Goal: Find specific page/section: Find specific page/section

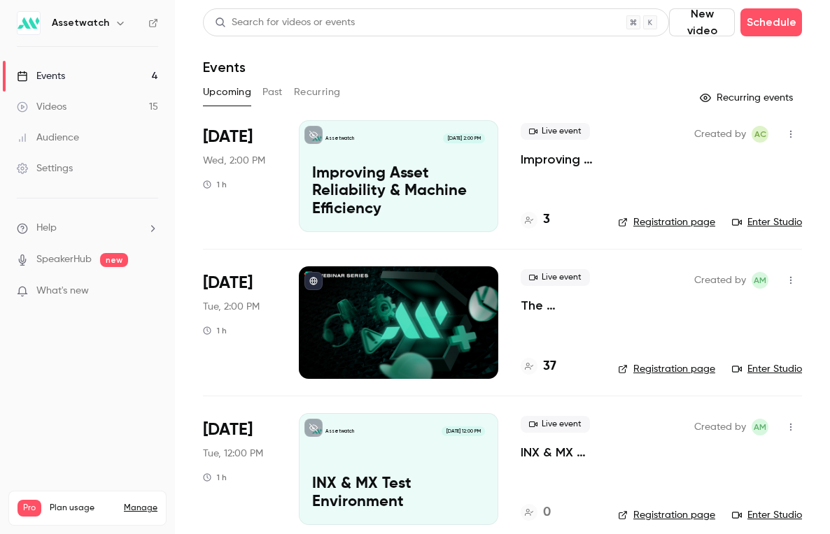
click at [278, 96] on button "Past" at bounding box center [272, 92] width 20 height 22
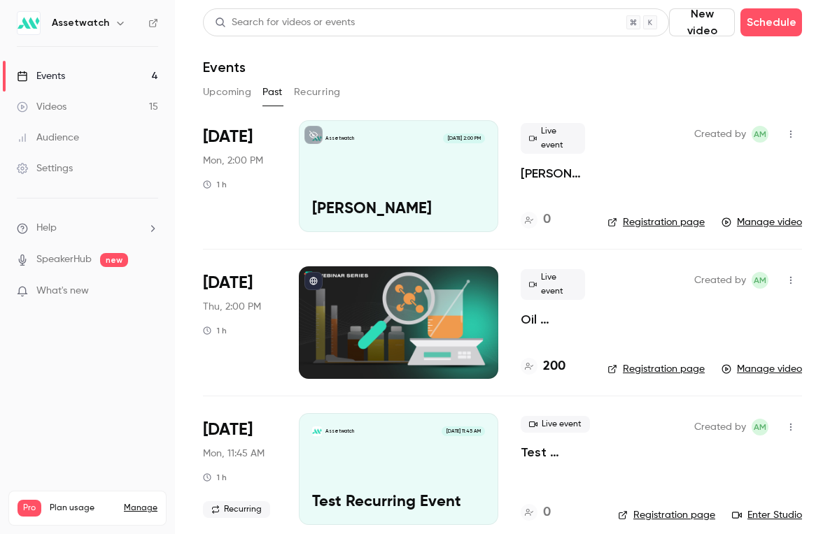
click at [785, 136] on icon "button" at bounding box center [790, 134] width 11 height 10
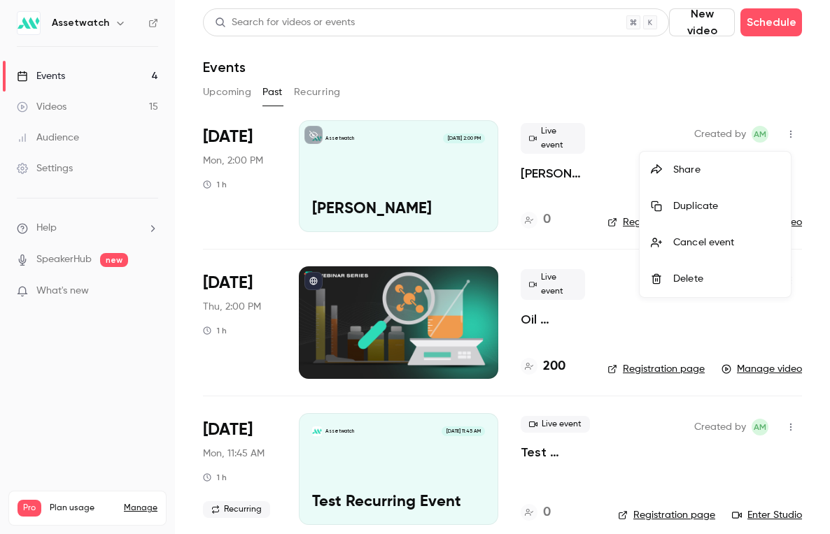
click at [743, 175] on div "Share" at bounding box center [726, 170] width 106 height 14
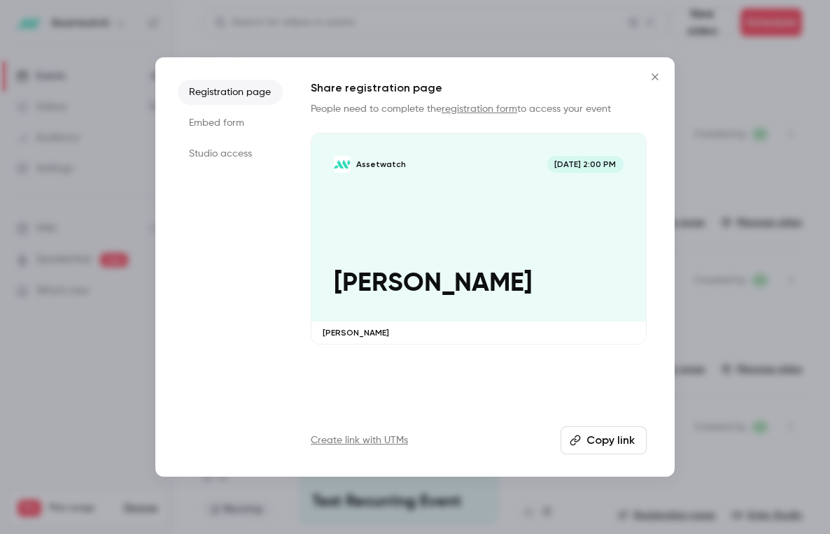
click at [240, 115] on li "Embed form" at bounding box center [230, 123] width 105 height 25
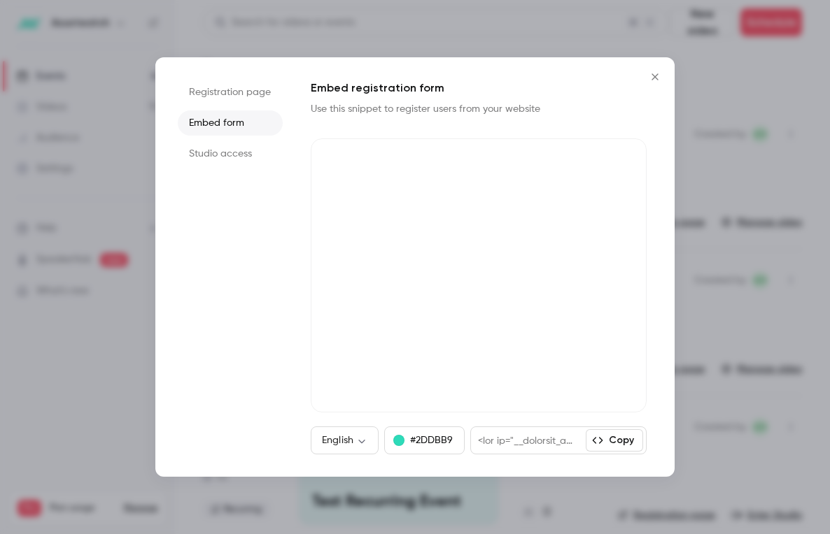
click at [238, 155] on li "Studio access" at bounding box center [230, 153] width 105 height 25
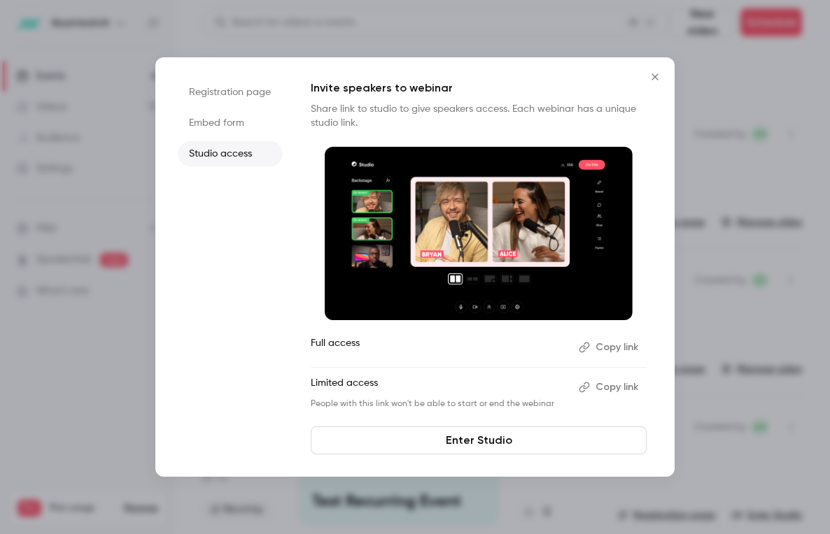
click at [243, 93] on li "Registration page" at bounding box center [230, 92] width 105 height 25
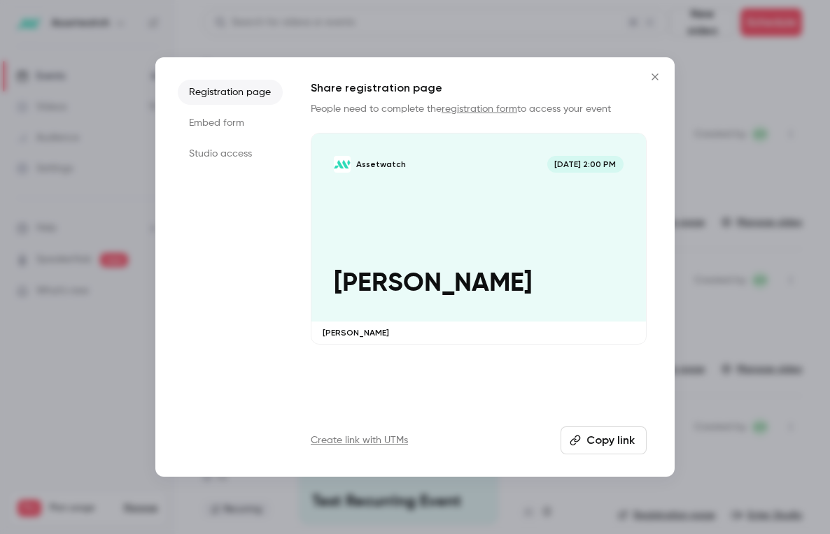
click at [653, 79] on icon "Close" at bounding box center [654, 76] width 17 height 11
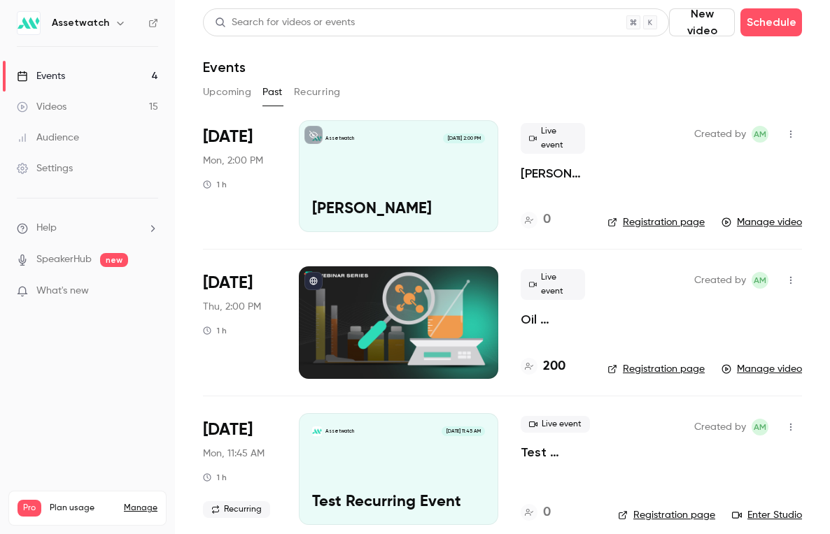
click at [243, 142] on span "[DATE]" at bounding box center [228, 137] width 50 height 22
